Goal: Task Accomplishment & Management: Complete application form

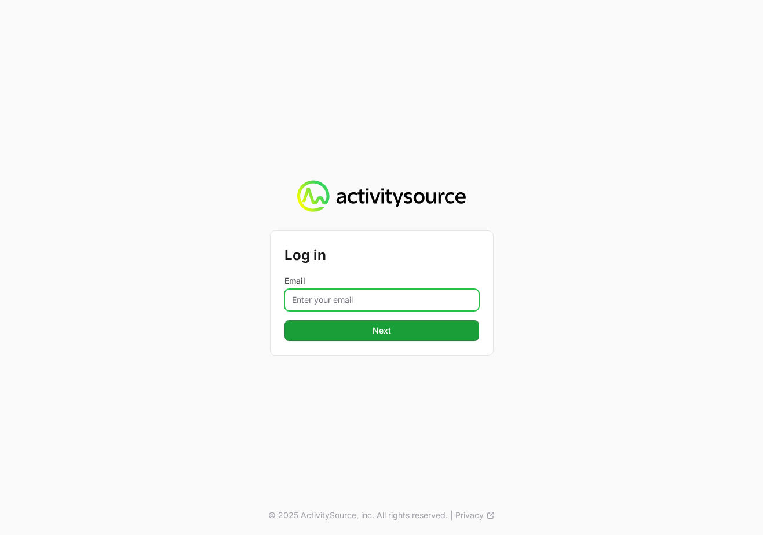
click at [344, 300] on input "Email" at bounding box center [382, 300] width 195 height 22
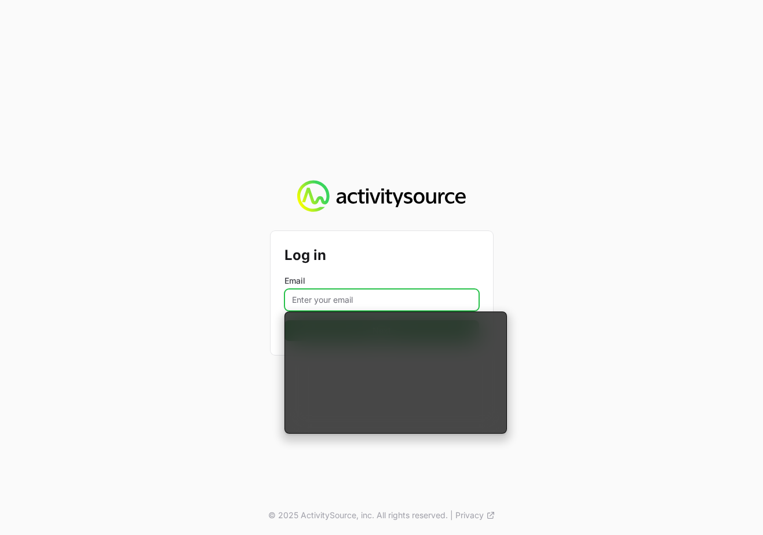
type input "[EMAIL_ADDRESS][DOMAIN_NAME]"
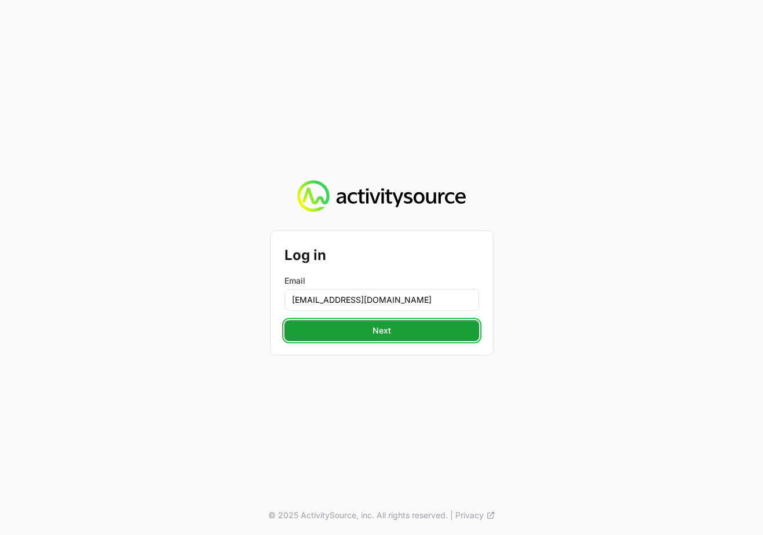
click at [374, 335] on span "Next" at bounding box center [382, 331] width 19 height 14
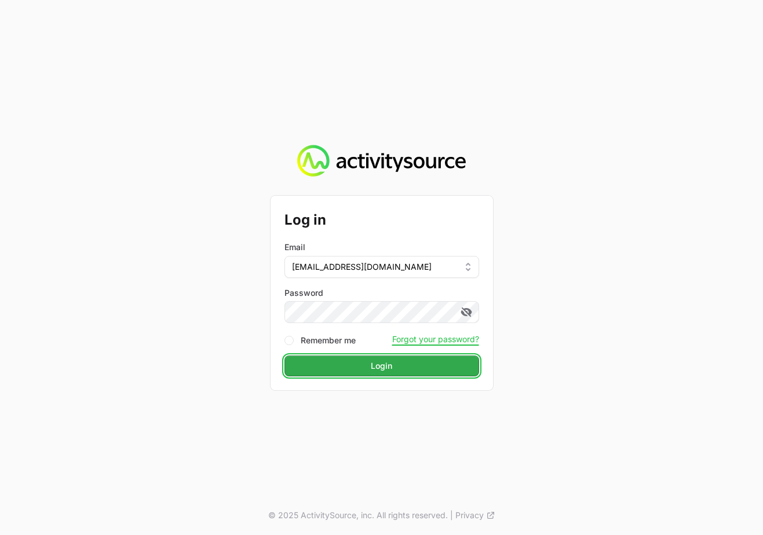
click at [358, 362] on button "Login" at bounding box center [382, 366] width 195 height 21
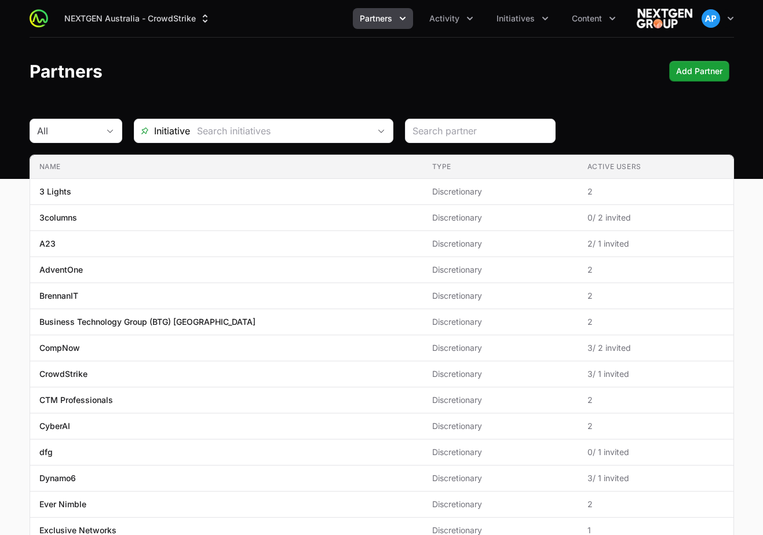
click at [396, 31] on div "NEXTGEN Australia - CrowdStrike Partners Activity Initiatives Content Open user…" at bounding box center [382, 18] width 705 height 37
click at [395, 19] on button "Partners" at bounding box center [383, 18] width 60 height 21
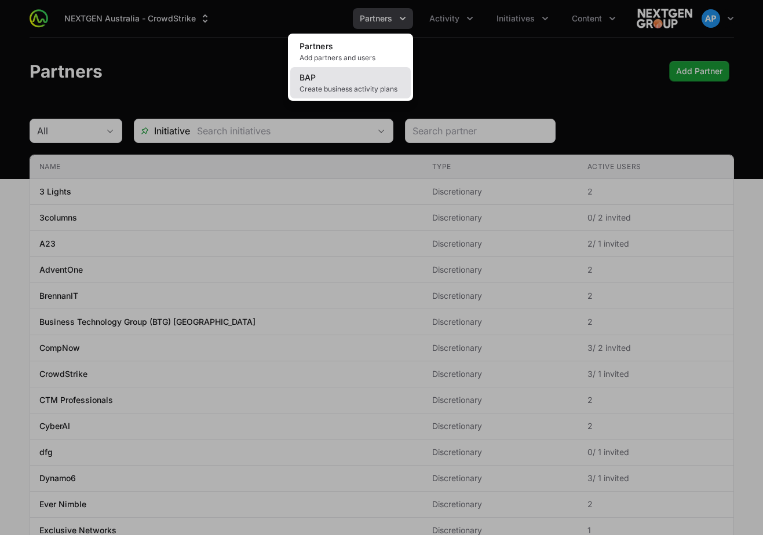
click at [393, 70] on link "BAP Create business activity plans" at bounding box center [350, 82] width 121 height 31
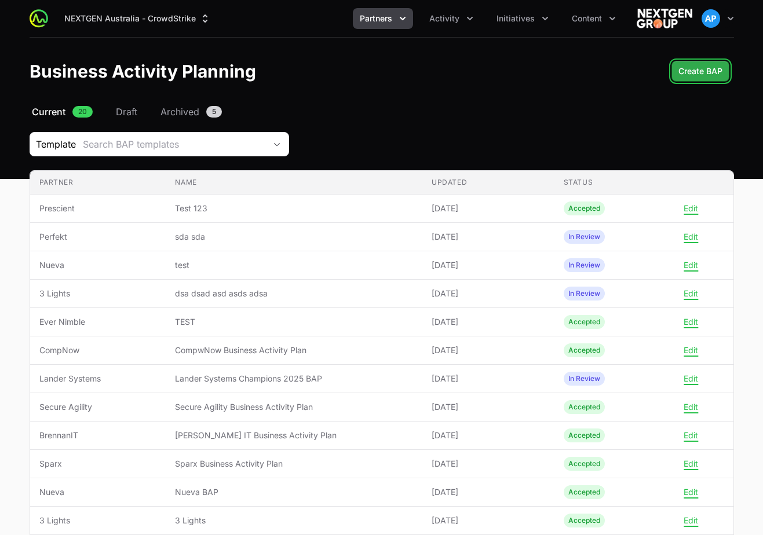
click at [677, 70] on button "Create BAP" at bounding box center [701, 71] width 58 height 21
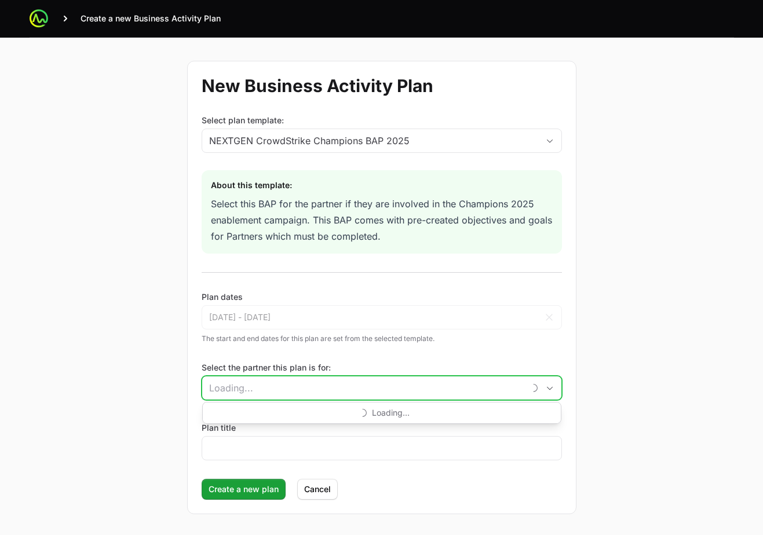
click at [504, 381] on input "Select the partner this plan is for:" at bounding box center [363, 388] width 322 height 23
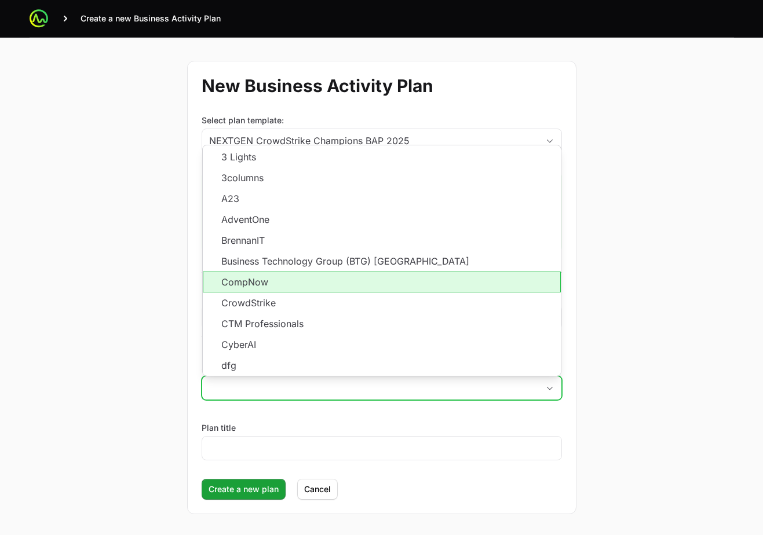
click at [454, 286] on li "CompNow" at bounding box center [382, 282] width 358 height 21
type input "CompNow"
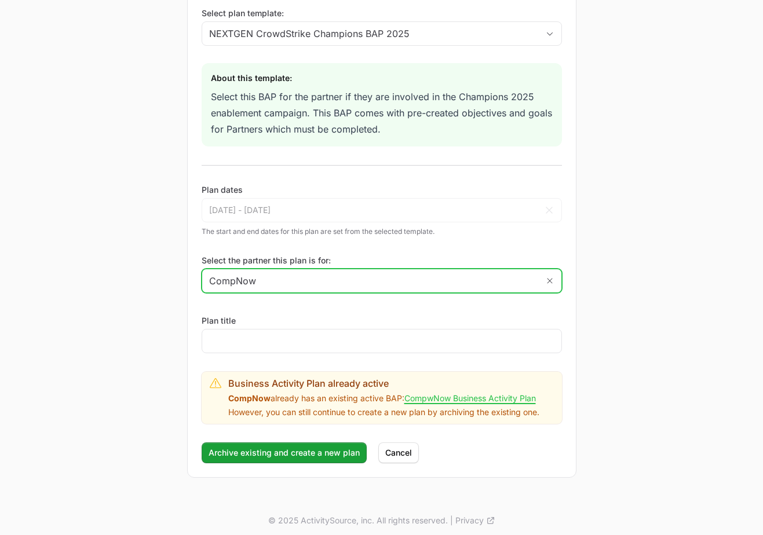
scroll to position [112, 0]
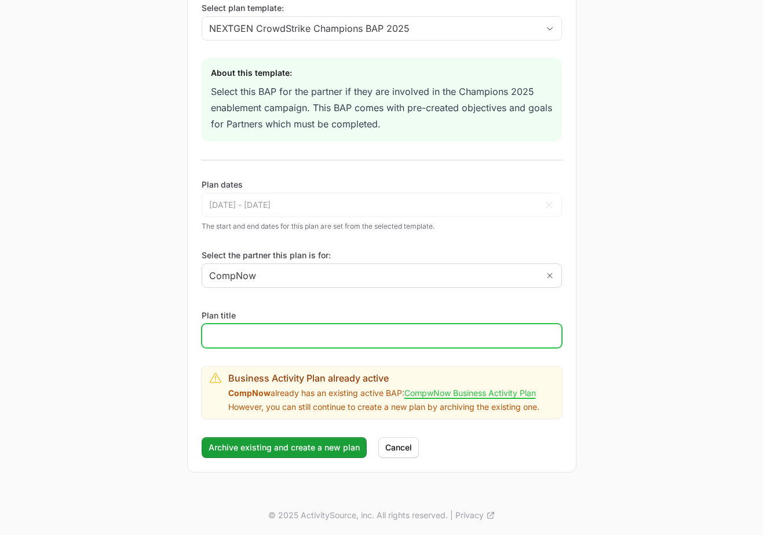
click at [344, 341] on input "Plan title" at bounding box center [381, 336] width 345 height 14
type input "test"
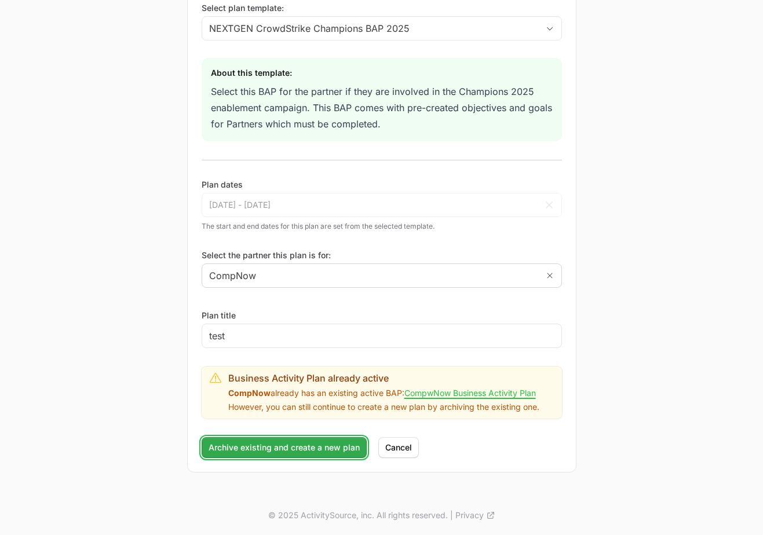
click at [282, 451] on span "Archive existing and create a new plan" at bounding box center [284, 448] width 151 height 14
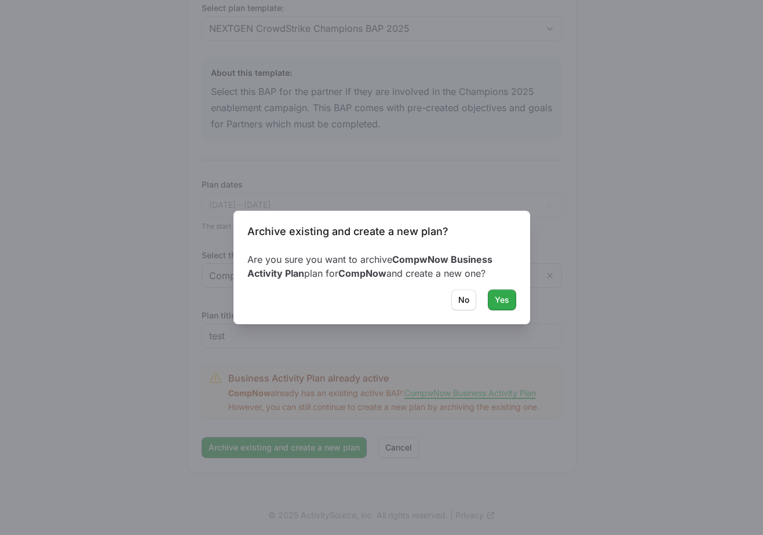
click at [508, 298] on span "Yes" at bounding box center [502, 300] width 14 height 14
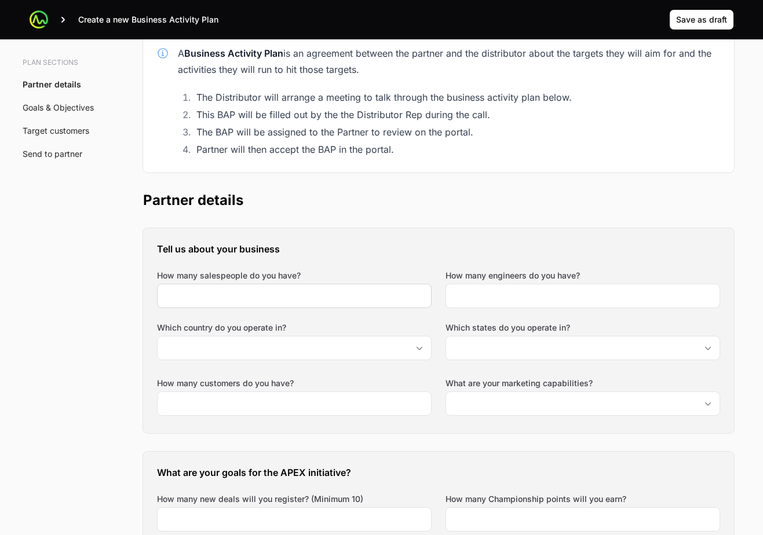
click at [426, 285] on div at bounding box center [294, 296] width 275 height 24
click at [408, 291] on input "How many salespeople do you have?" at bounding box center [295, 296] width 260 height 14
type input "234234"
click at [517, 297] on input "How many engineers do you have?" at bounding box center [583, 296] width 260 height 14
type input "234234"
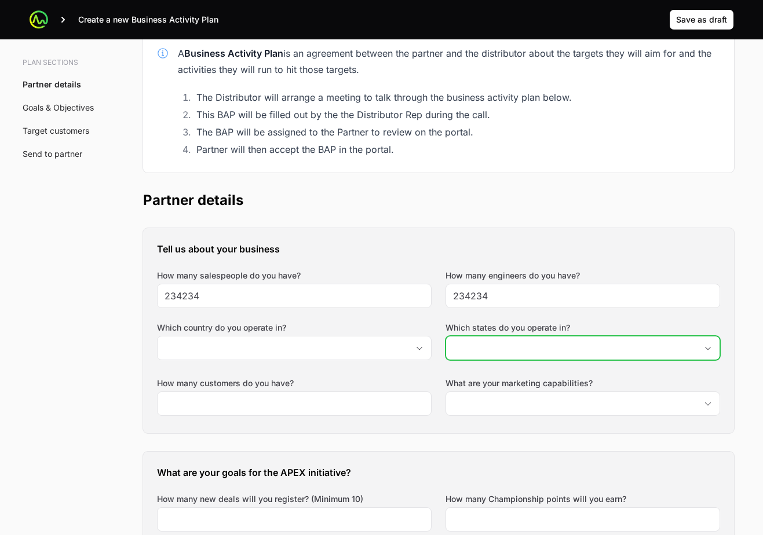
click at [488, 344] on input "Which states do you operate in?" at bounding box center [571, 348] width 250 height 23
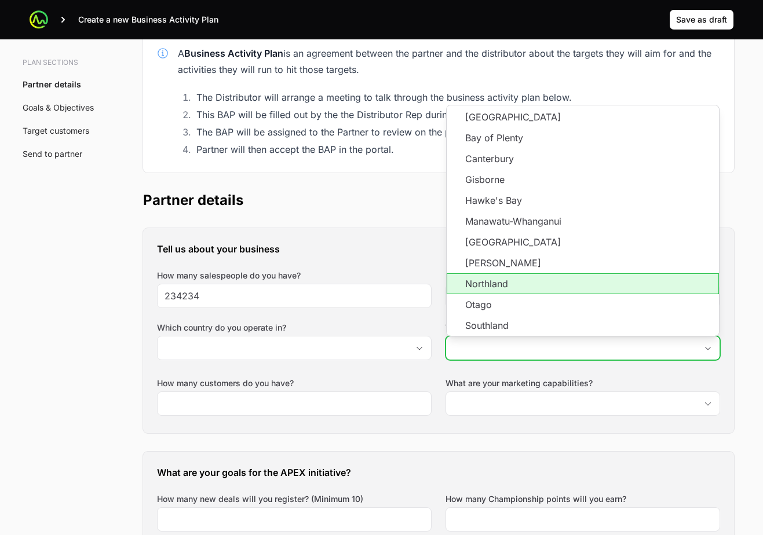
click at [509, 275] on li "Northland" at bounding box center [583, 283] width 272 height 21
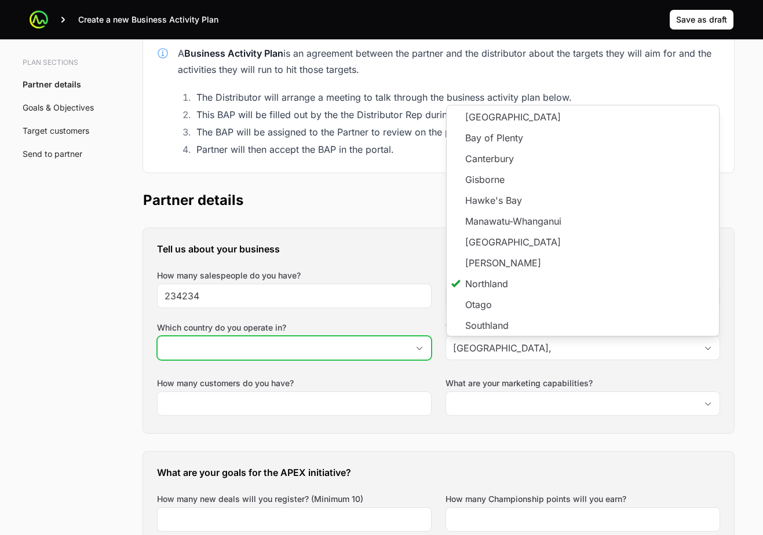
type input "Northland"
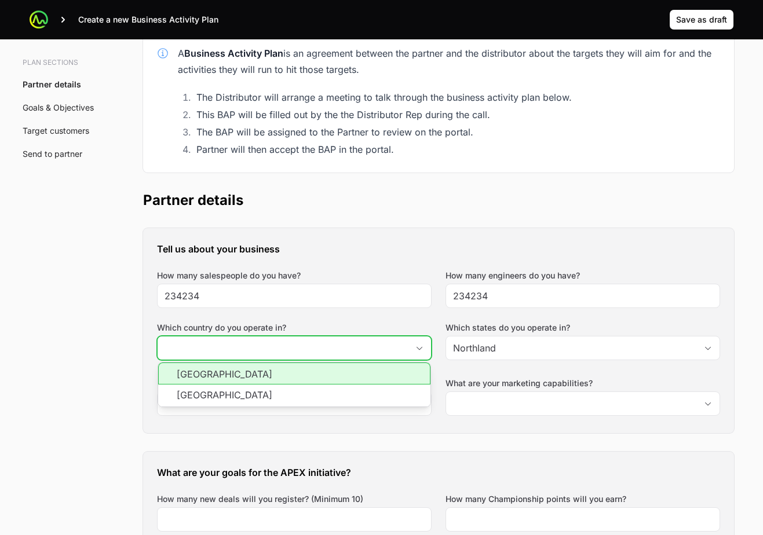
click at [369, 349] on input "Which country do you operate in?" at bounding box center [283, 348] width 250 height 23
click at [340, 377] on li "[GEOGRAPHIC_DATA]" at bounding box center [294, 374] width 272 height 22
type input "[GEOGRAPHIC_DATA]"
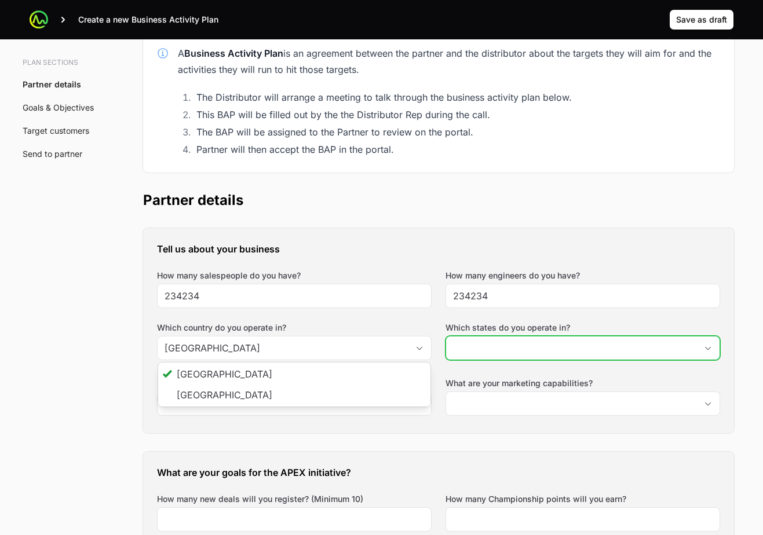
click at [510, 348] on input "Which states do you operate in?" at bounding box center [571, 348] width 250 height 23
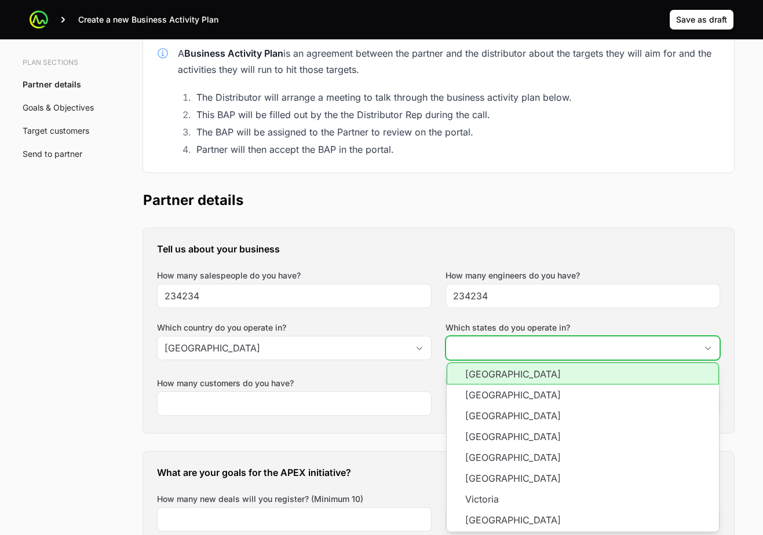
click at [500, 372] on li "[GEOGRAPHIC_DATA]" at bounding box center [583, 374] width 272 height 22
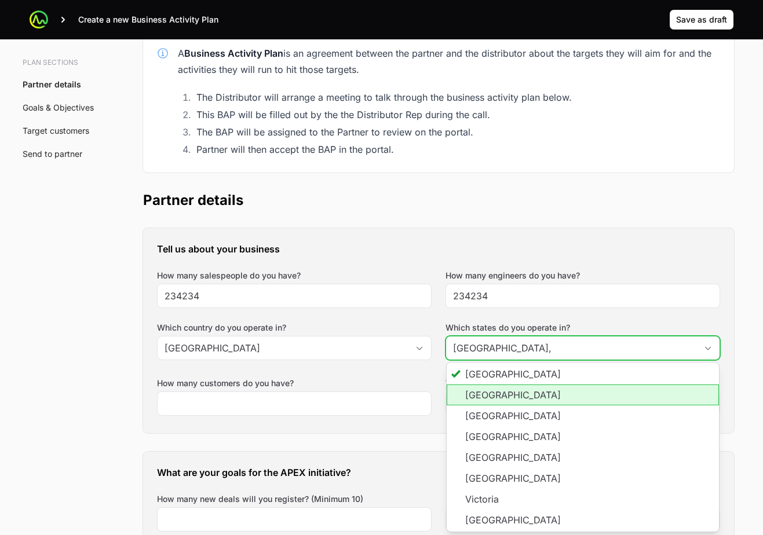
click at [495, 387] on li "[GEOGRAPHIC_DATA]" at bounding box center [583, 395] width 272 height 21
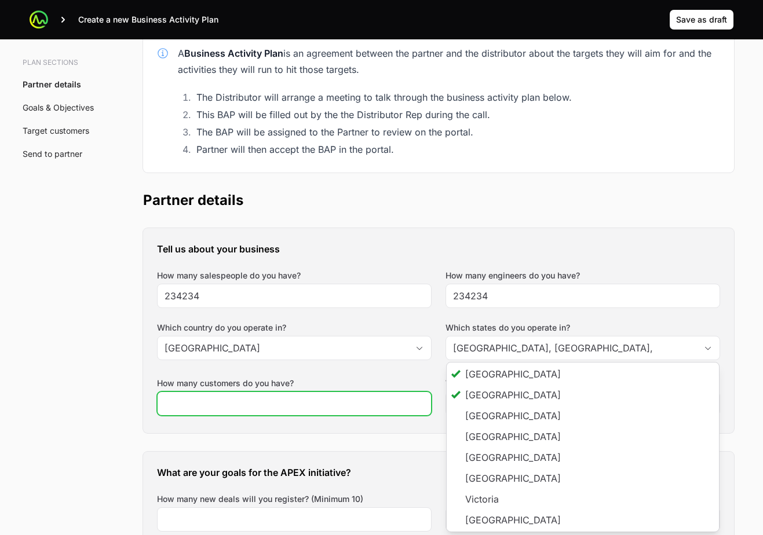
type input "Australian Capital Territory, New South Wales"
click at [398, 380] on div "How many customers do you have?" at bounding box center [294, 397] width 275 height 38
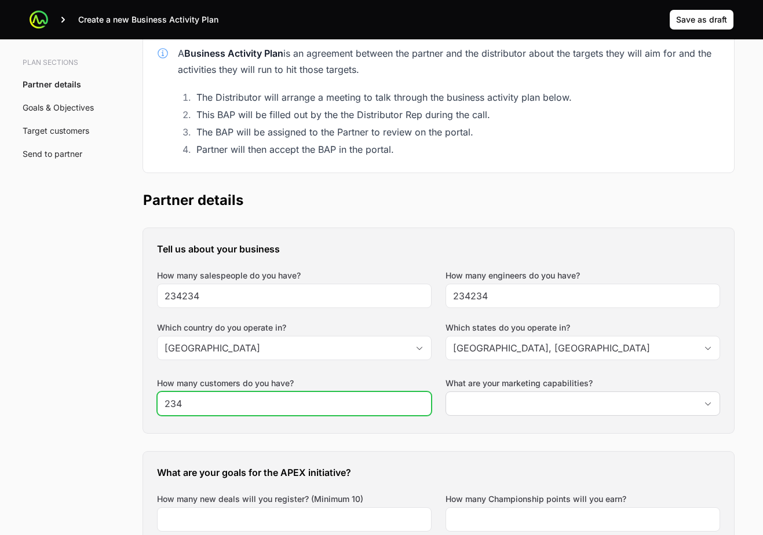
type input "234"
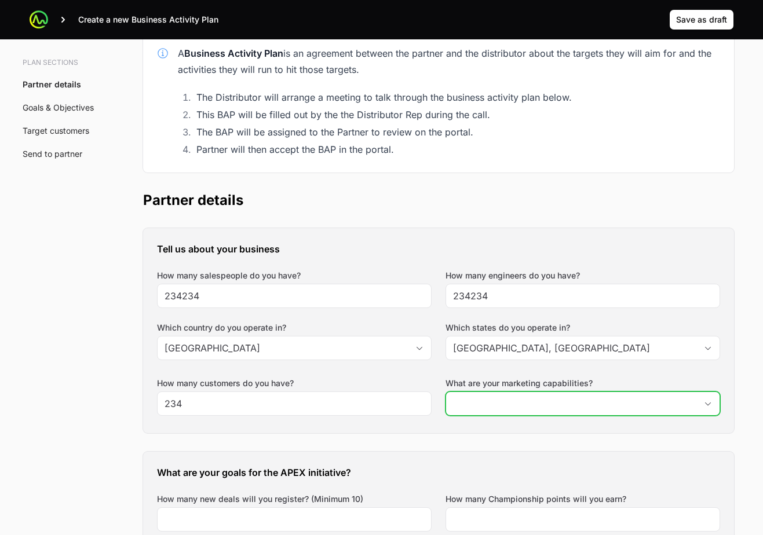
click at [487, 399] on input "What are your marketing capabilities?" at bounding box center [571, 403] width 250 height 23
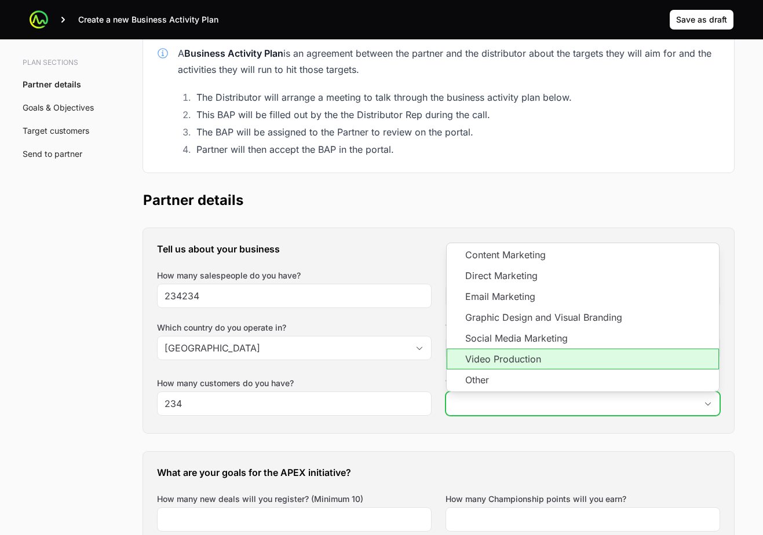
click at [502, 349] on li "Video Production" at bounding box center [583, 359] width 272 height 21
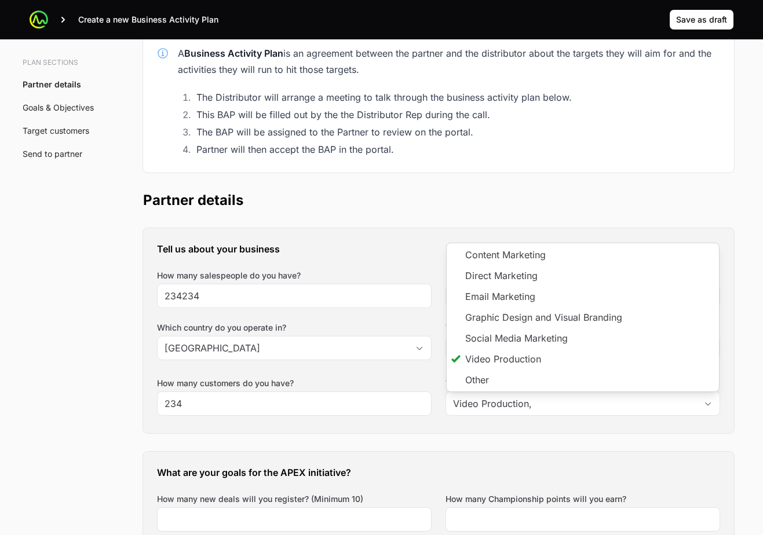
type input "Video Production"
click at [409, 381] on div "How many customers do you have? 234" at bounding box center [294, 397] width 275 height 38
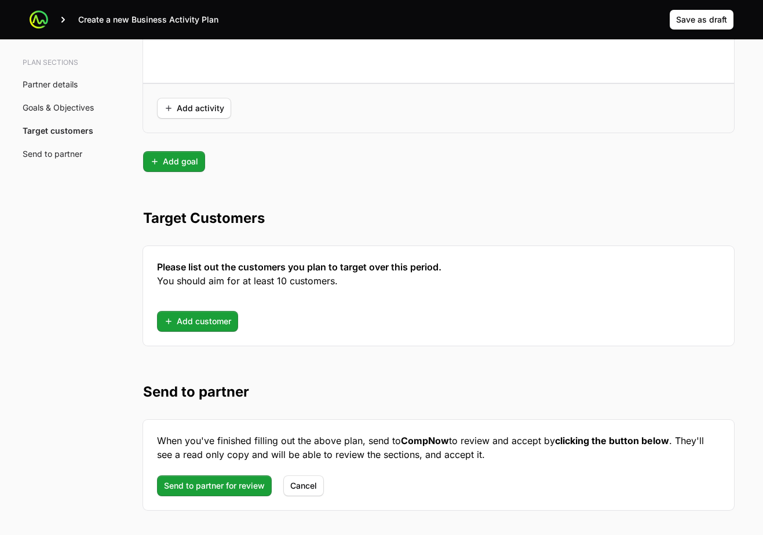
scroll to position [2909, 0]
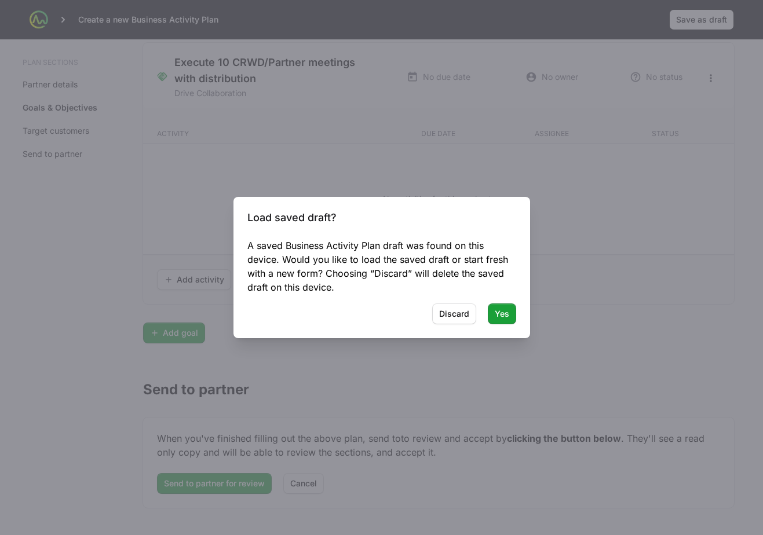
scroll to position [2789, 0]
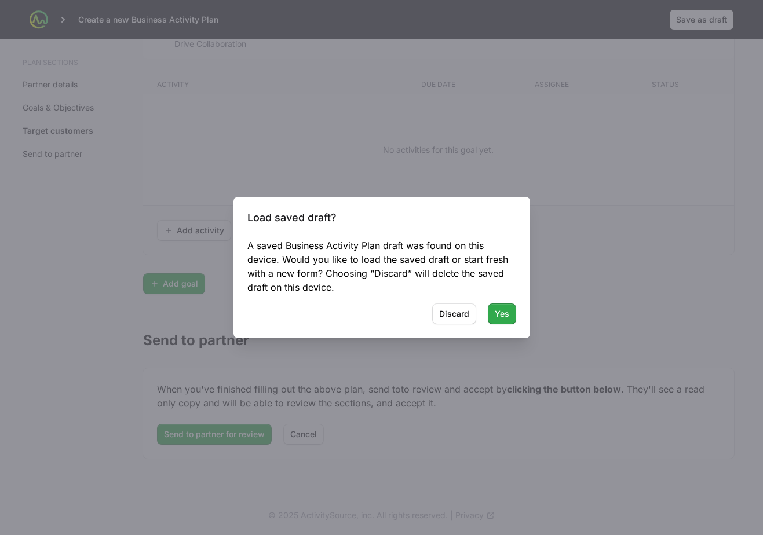
click at [492, 315] on button "Yes" at bounding box center [502, 314] width 28 height 21
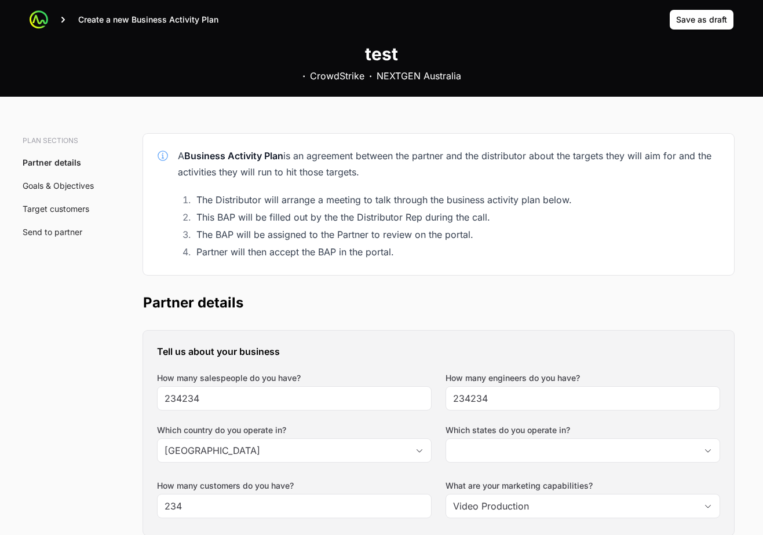
scroll to position [0, 0]
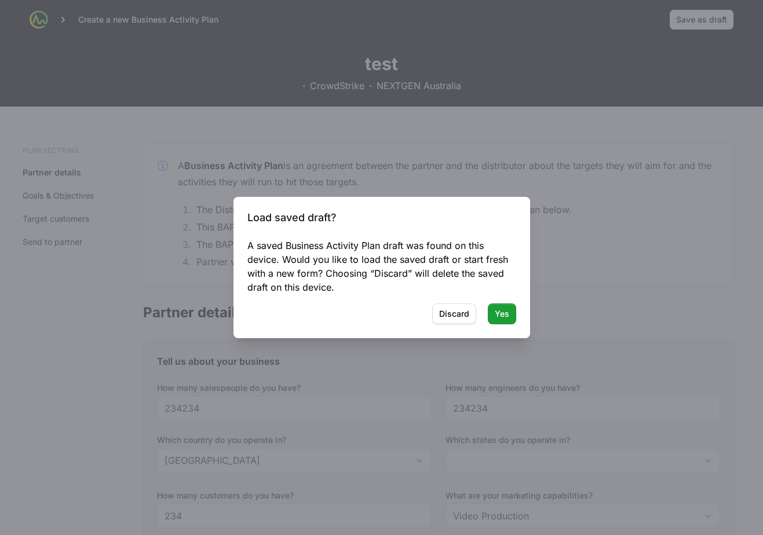
click at [492, 315] on button "Yes" at bounding box center [502, 314] width 28 height 21
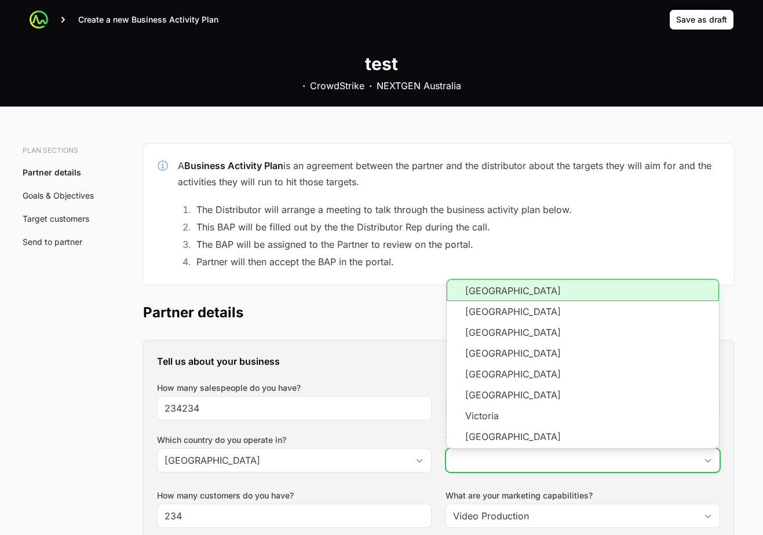
click at [493, 454] on input "Which states do you operate in?" at bounding box center [571, 460] width 250 height 23
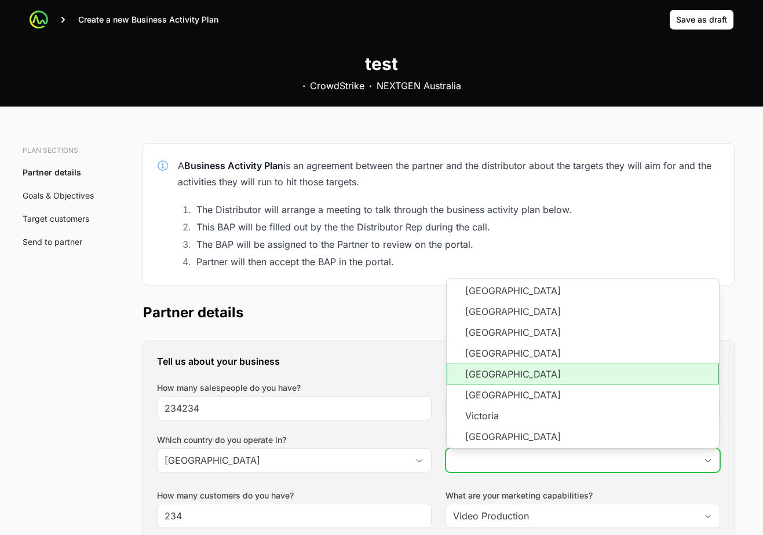
click at [503, 371] on li "[GEOGRAPHIC_DATA]" at bounding box center [583, 374] width 272 height 21
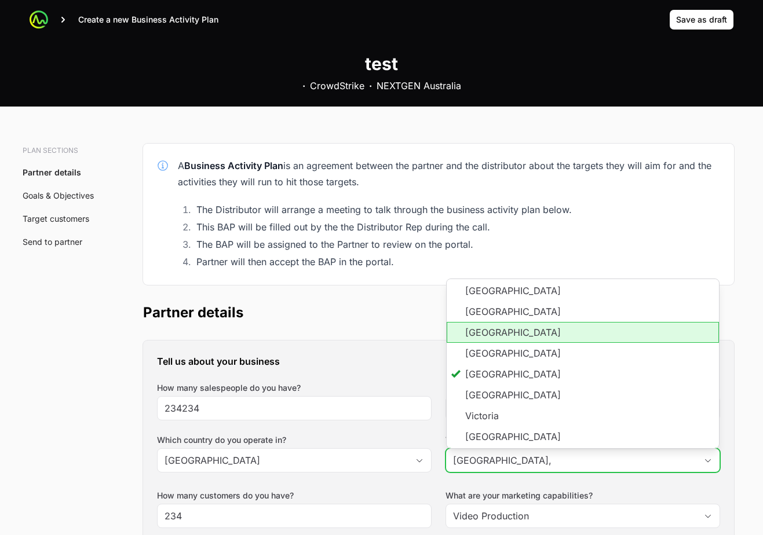
click at [482, 341] on li "[GEOGRAPHIC_DATA]" at bounding box center [583, 332] width 272 height 21
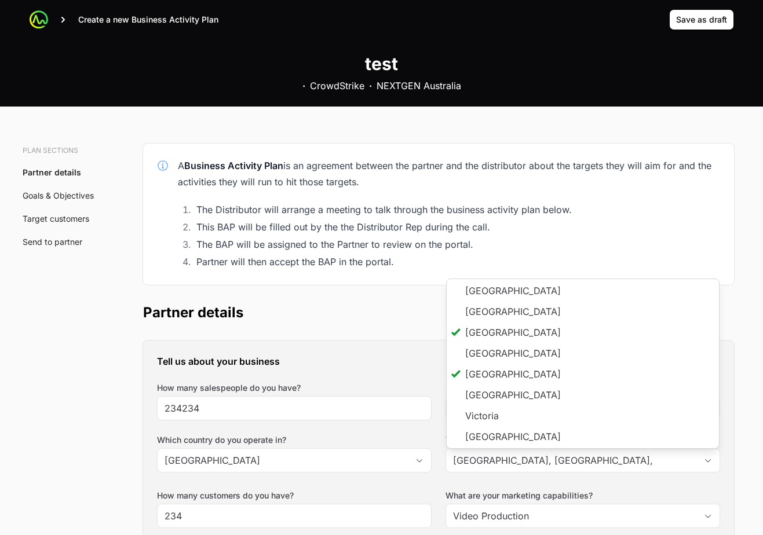
type input "[GEOGRAPHIC_DATA], [GEOGRAPHIC_DATA]"
click at [392, 344] on div "Tell us about your business How many salespeople do you have? 234234 How many e…" at bounding box center [438, 443] width 591 height 205
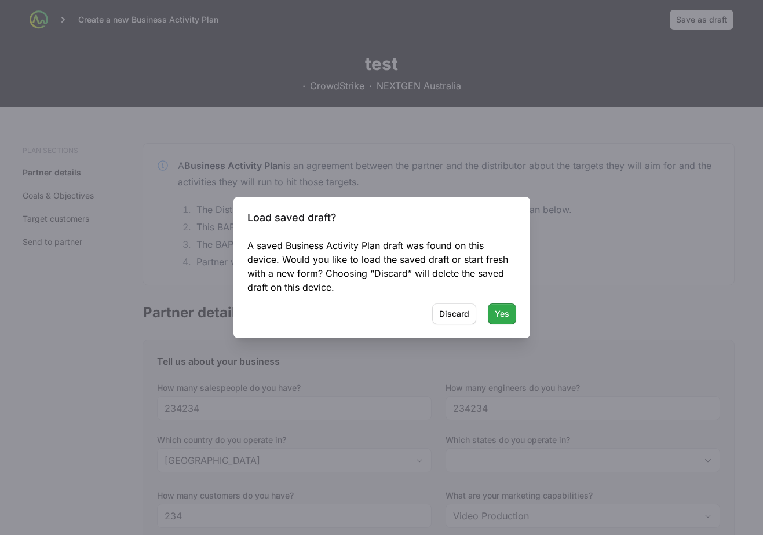
click at [503, 314] on span "Yes" at bounding box center [502, 314] width 14 height 14
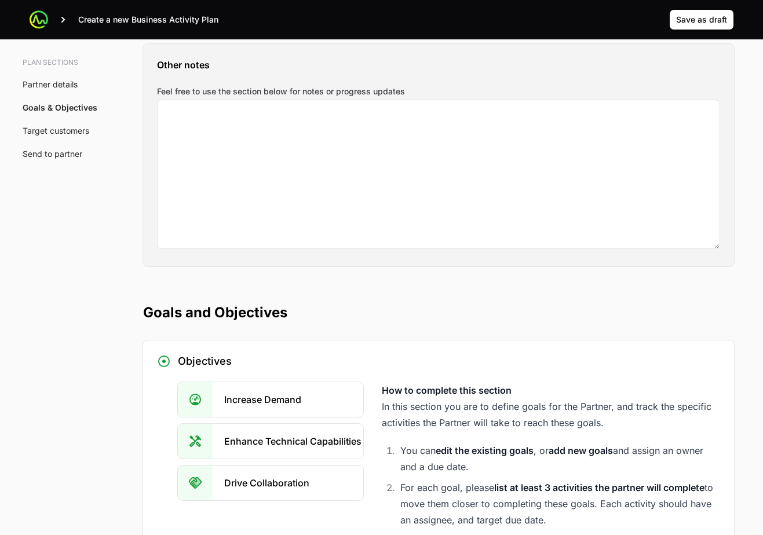
scroll to position [1818, 0]
